Goal: Transaction & Acquisition: Purchase product/service

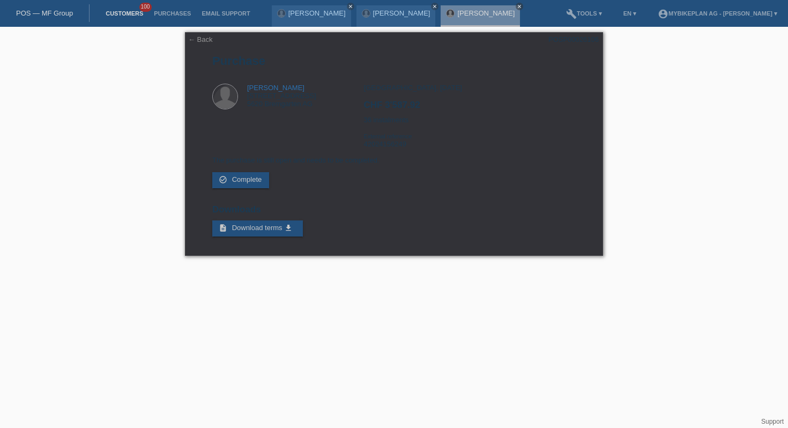
click at [119, 16] on link "Customers" at bounding box center [124, 13] width 48 height 6
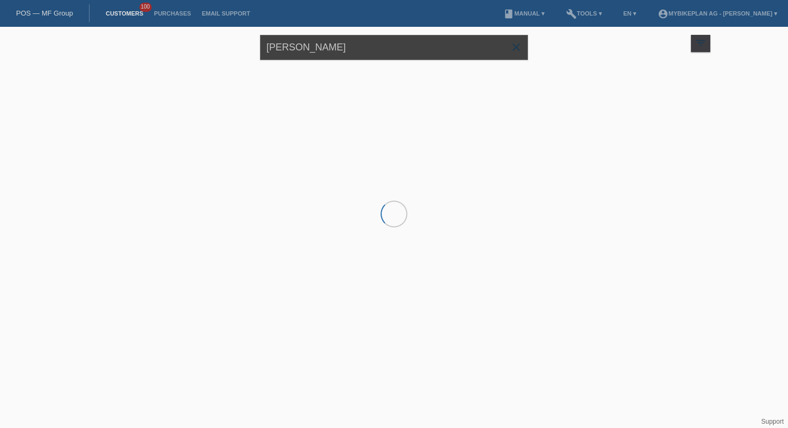
click at [296, 40] on input "[PERSON_NAME]" at bounding box center [394, 47] width 268 height 25
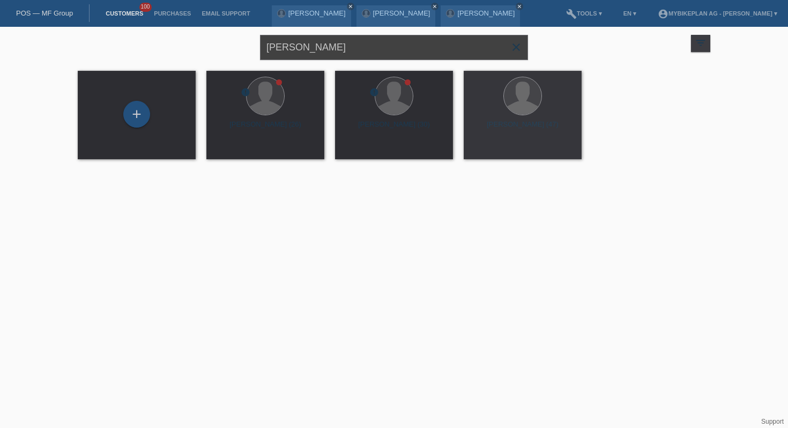
click at [296, 40] on input "[PERSON_NAME]" at bounding box center [394, 47] width 268 height 25
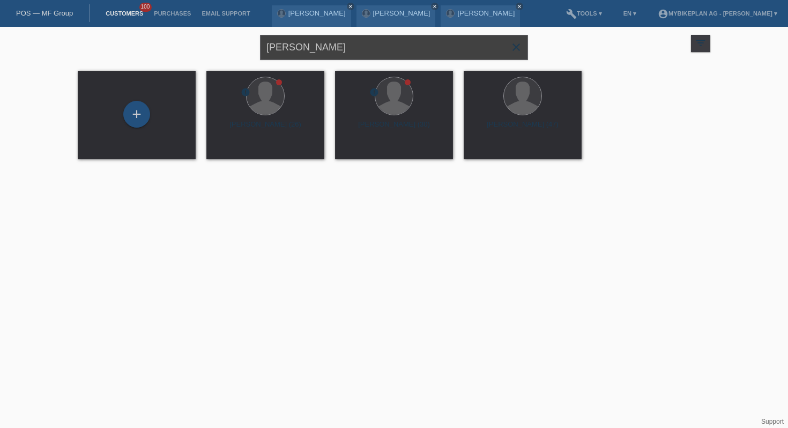
click at [296, 40] on input "[PERSON_NAME]" at bounding box center [394, 47] width 268 height 25
type input "Trottmann-Rubin"
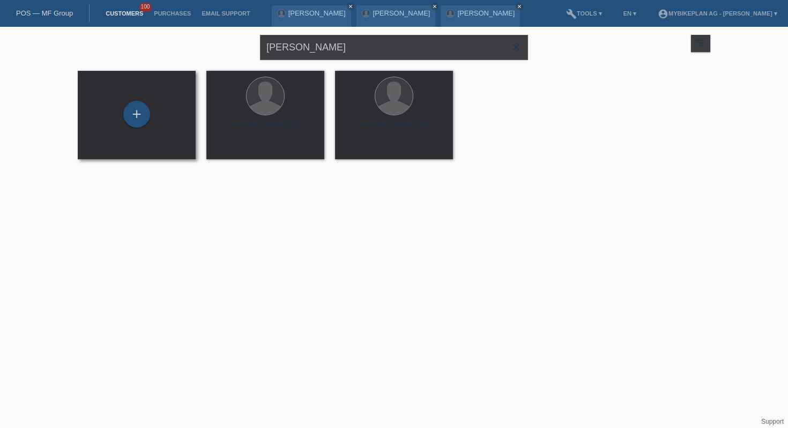
click at [154, 123] on div "+" at bounding box center [136, 115] width 101 height 28
click at [139, 114] on div "+" at bounding box center [136, 114] width 27 height 27
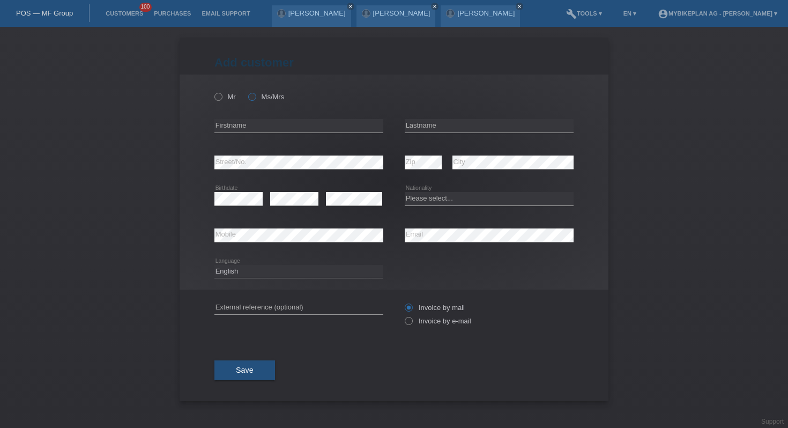
click at [261, 96] on label "Ms/Mrs" at bounding box center [266, 97] width 36 height 8
click at [255, 96] on input "Ms/Mrs" at bounding box center [251, 96] width 7 height 7
radio input "true"
click at [261, 111] on div "error Firstname" at bounding box center [298, 126] width 169 height 36
click at [259, 122] on input "text" at bounding box center [298, 125] width 169 height 13
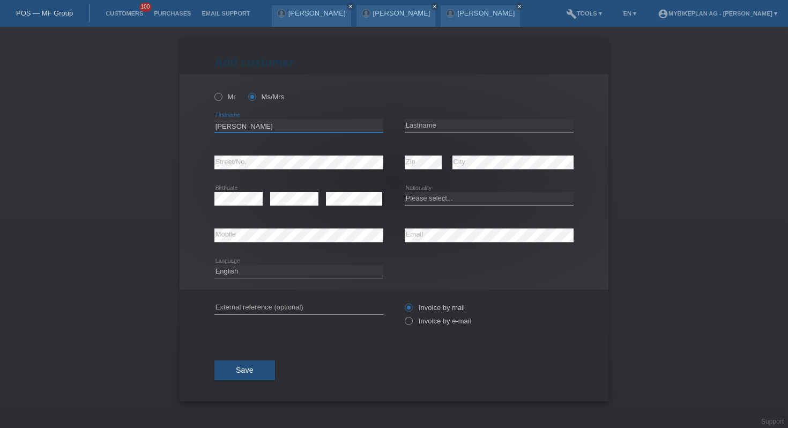
type input "Tamara"
click at [439, 125] on input "text" at bounding box center [488, 125] width 169 height 13
type input "Trottmann-Rubin"
click at [485, 194] on select "Please select... Switzerland Austria Germany Liechtenstein ------------ Afghani…" at bounding box center [488, 198] width 169 height 13
click at [437, 201] on select "Please select... Switzerland Austria Germany Liechtenstein ------------ Afghani…" at bounding box center [488, 198] width 169 height 13
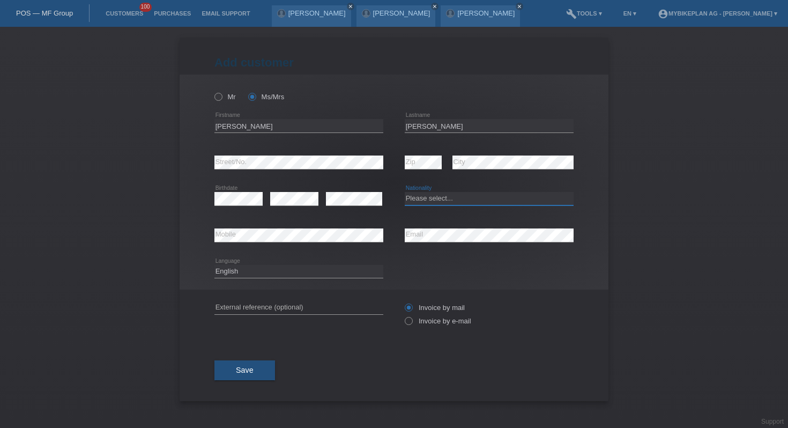
select select "CH"
click at [296, 267] on select "Deutsch Français Italiano English" at bounding box center [298, 271] width 169 height 13
select select "de"
click at [445, 316] on div "Invoice by mail Invoice by e-mail" at bounding box center [488, 314] width 169 height 27
click at [436, 323] on label "Invoice by e-mail" at bounding box center [437, 321] width 66 height 8
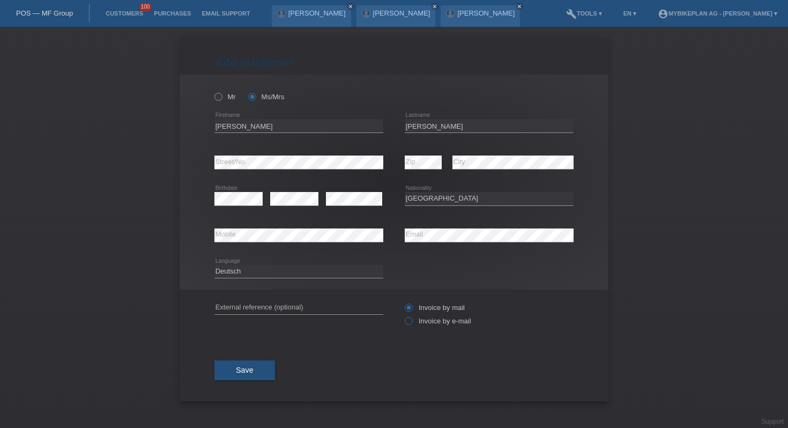
click at [411, 323] on input "Invoice by e-mail" at bounding box center [407, 323] width 7 height 13
radio input "true"
click at [238, 365] on button "Save" at bounding box center [244, 370] width 61 height 20
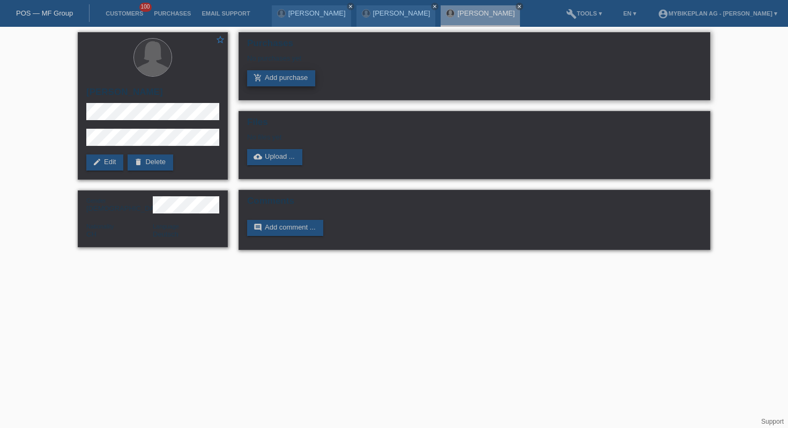
click at [286, 84] on link "add_shopping_cart Add purchase" at bounding box center [281, 78] width 68 height 16
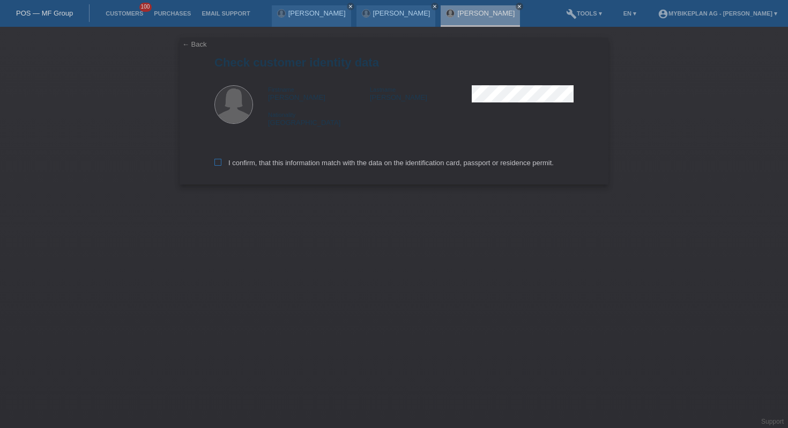
click at [218, 162] on icon at bounding box center [217, 162] width 7 height 7
click at [218, 162] on input "I confirm, that this information match with the data on the identification card…" at bounding box center [217, 162] width 7 height 7
checkbox input "true"
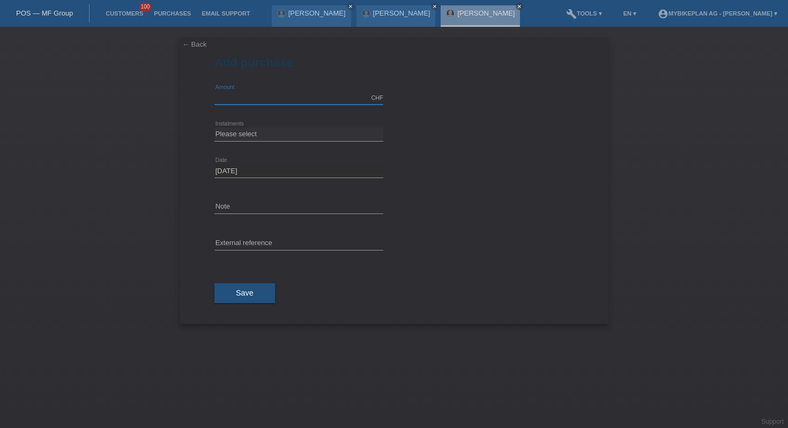
click at [258, 93] on input "text" at bounding box center [298, 97] width 169 height 13
type input "2850.00"
click at [247, 135] on select "Please select 6 instalments 12 instalments 18 instalments 24 instalments 36 ins…" at bounding box center [298, 134] width 169 height 13
click at [263, 133] on select "Please select 6 instalments 12 instalments 18 instalments 24 instalments 36 ins…" at bounding box center [298, 134] width 169 height 13
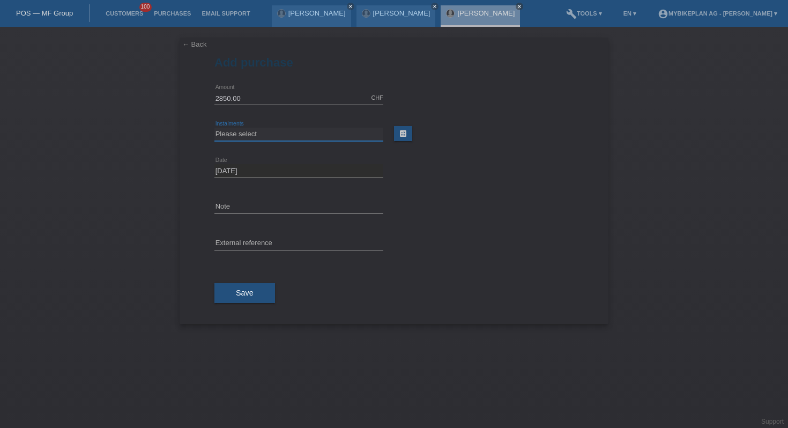
click at [263, 133] on select "Please select 6 instalments 12 instalments 18 instalments 24 instalments 36 ins…" at bounding box center [298, 134] width 169 height 13
select select "488"
click at [245, 241] on input "text" at bounding box center [298, 243] width 169 height 13
paste input "42025922347"
type input "42025922347"
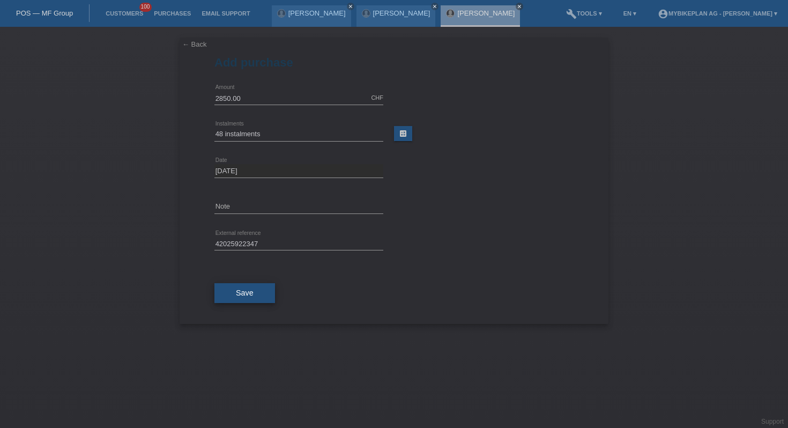
click at [237, 291] on span "Save" at bounding box center [245, 292] width 18 height 9
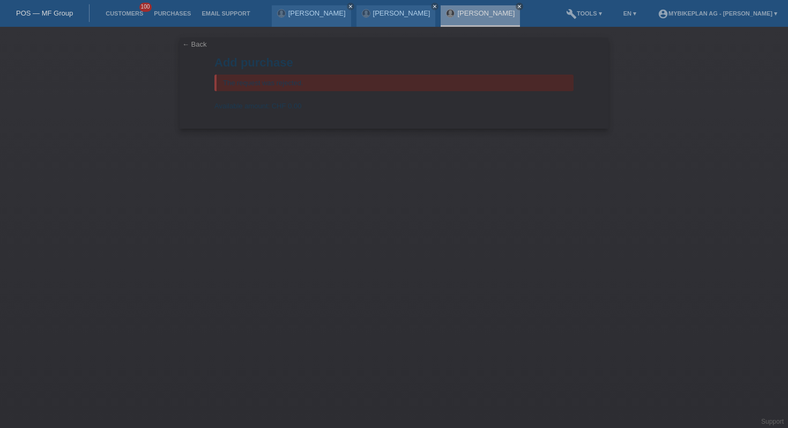
click at [213, 262] on div "← Back Add purchase The request was rejected. Available amount: CHF 0.00 2850.0…" at bounding box center [394, 227] width 788 height 401
click at [184, 155] on div "← Back Add purchase The request was rejected. Available amount: CHF 0.00 2850.0…" at bounding box center [394, 227] width 788 height 401
click at [213, 101] on div "← Back Add purchase The request was rejected. Available amount: CHF 0.00 2850.0…" at bounding box center [393, 83] width 429 height 91
drag, startPoint x: 213, startPoint y: 103, endPoint x: 221, endPoint y: 115, distance: 14.3
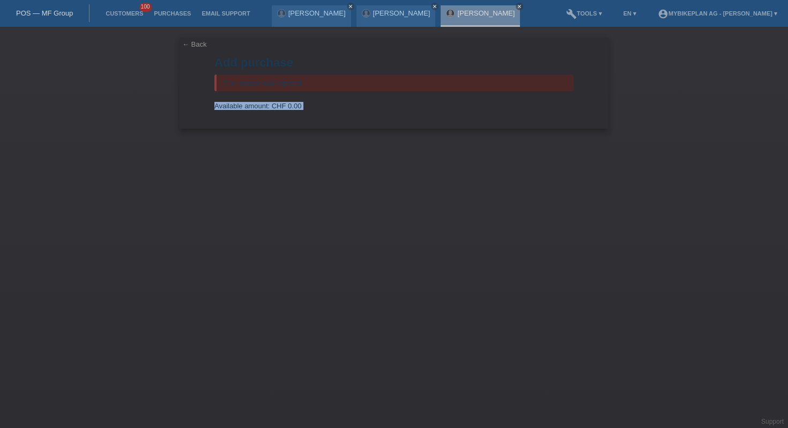
click at [222, 115] on div "← Back Add purchase The request was rejected. Available amount: CHF 0.00 2850.0…" at bounding box center [393, 83] width 429 height 91
click at [221, 115] on form "Add purchase The request was rejected. Available amount: CHF 0.00 2850.00 CHF e…" at bounding box center [393, 92] width 359 height 73
